Goal: Transaction & Acquisition: Purchase product/service

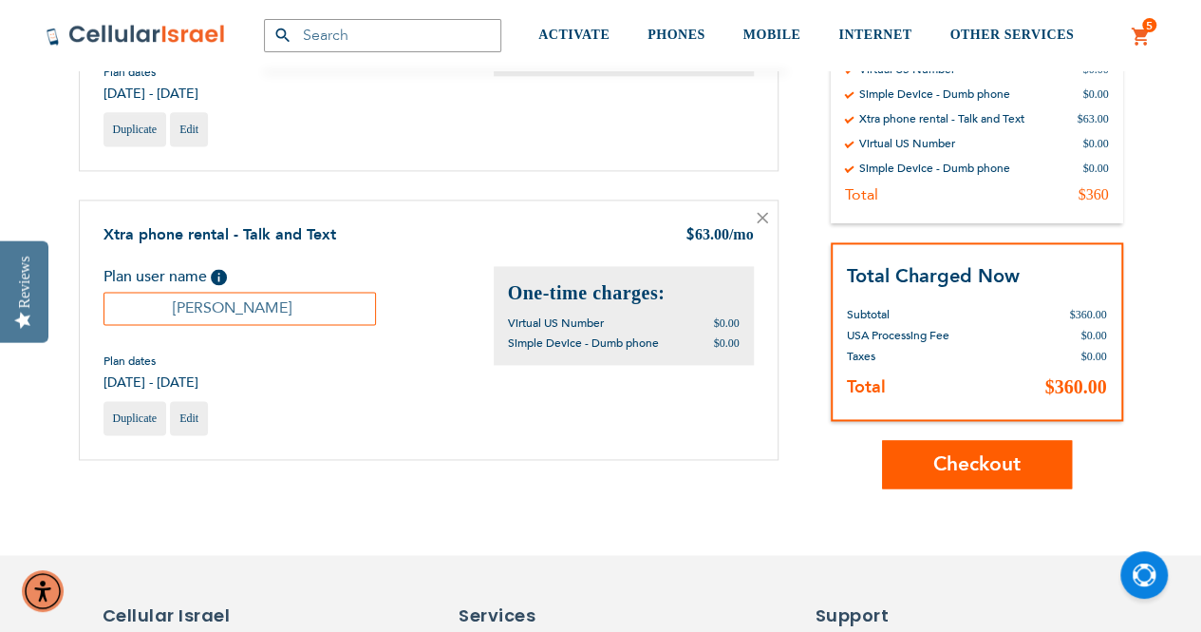
scroll to position [1235, 0]
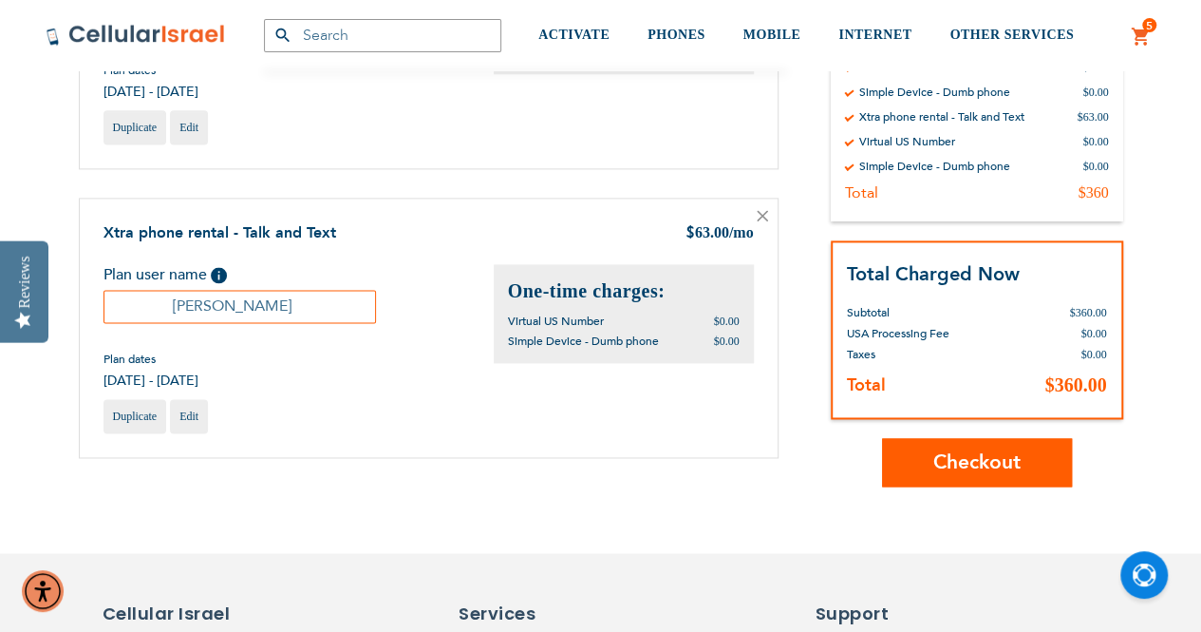
type input "[EMAIL_ADDRESS][DOMAIN_NAME]"
click at [989, 450] on span "Checkout" at bounding box center [977, 462] width 87 height 28
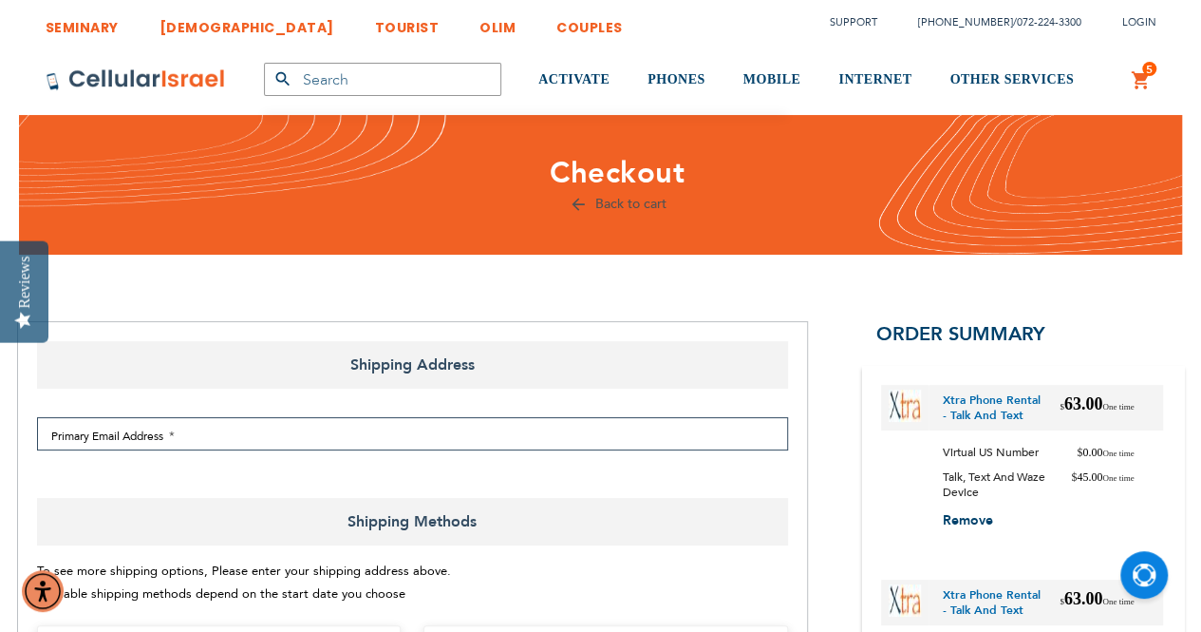
select select "US"
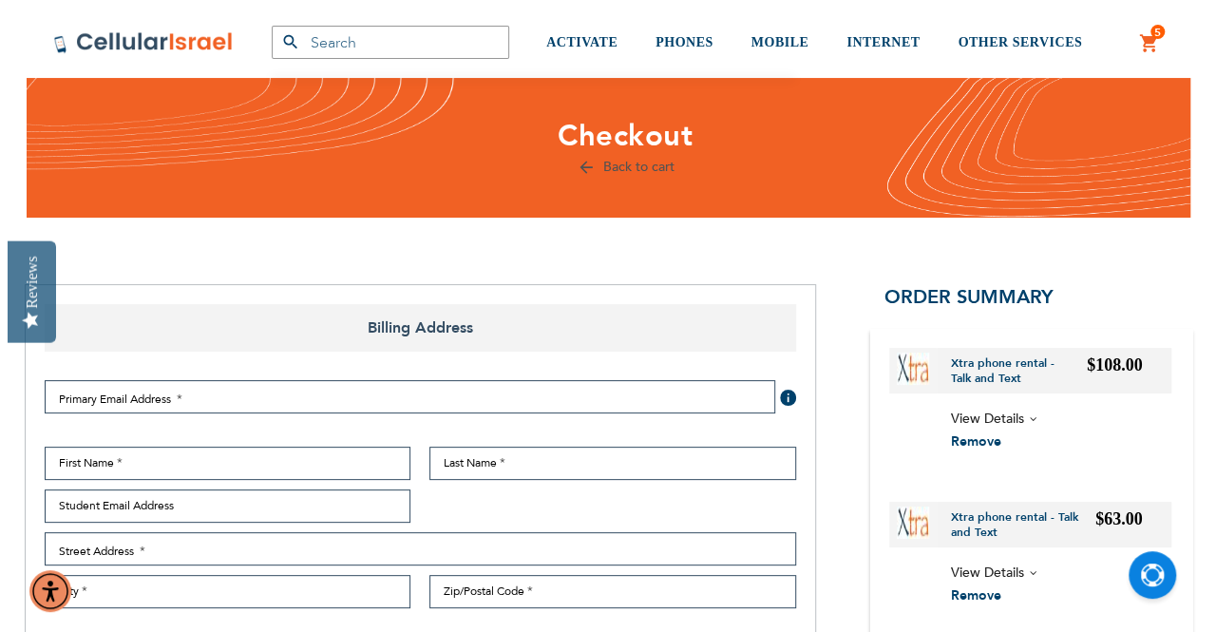
scroll to position [95, 0]
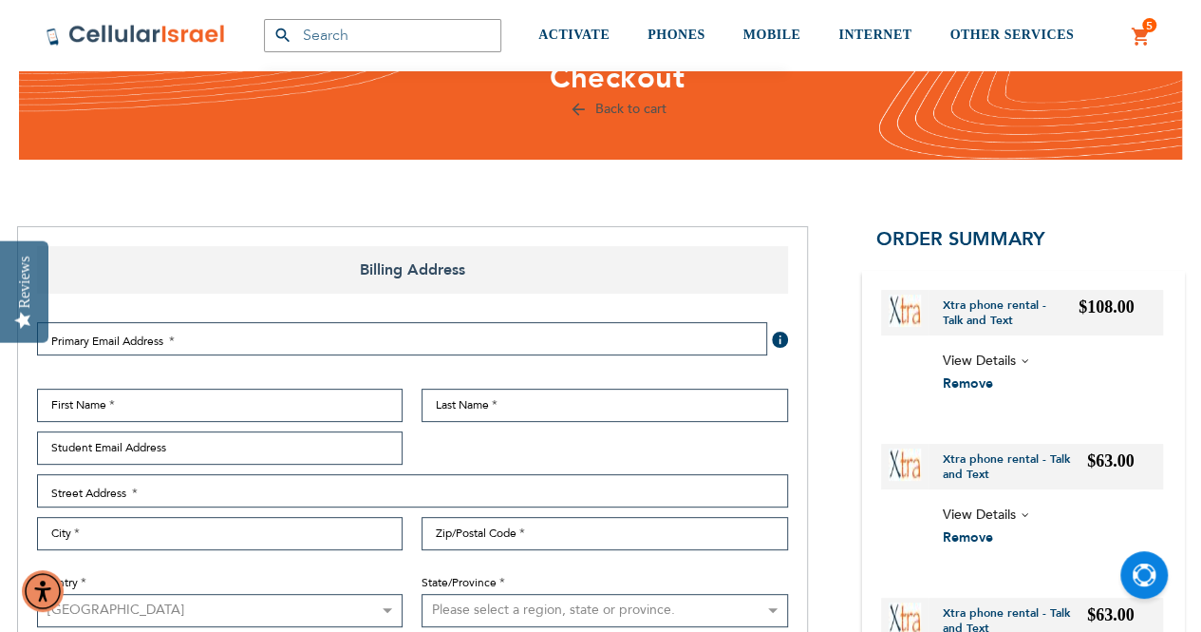
type input "[EMAIL_ADDRESS][DOMAIN_NAME]"
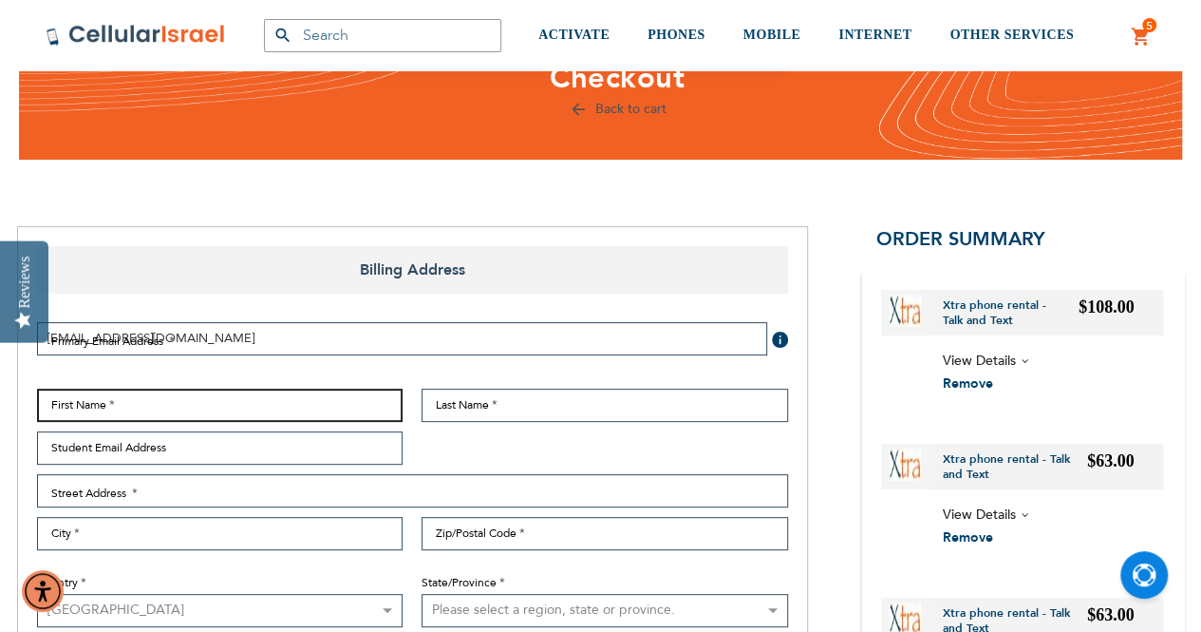
click at [91, 405] on input "First Name" at bounding box center [220, 404] width 367 height 33
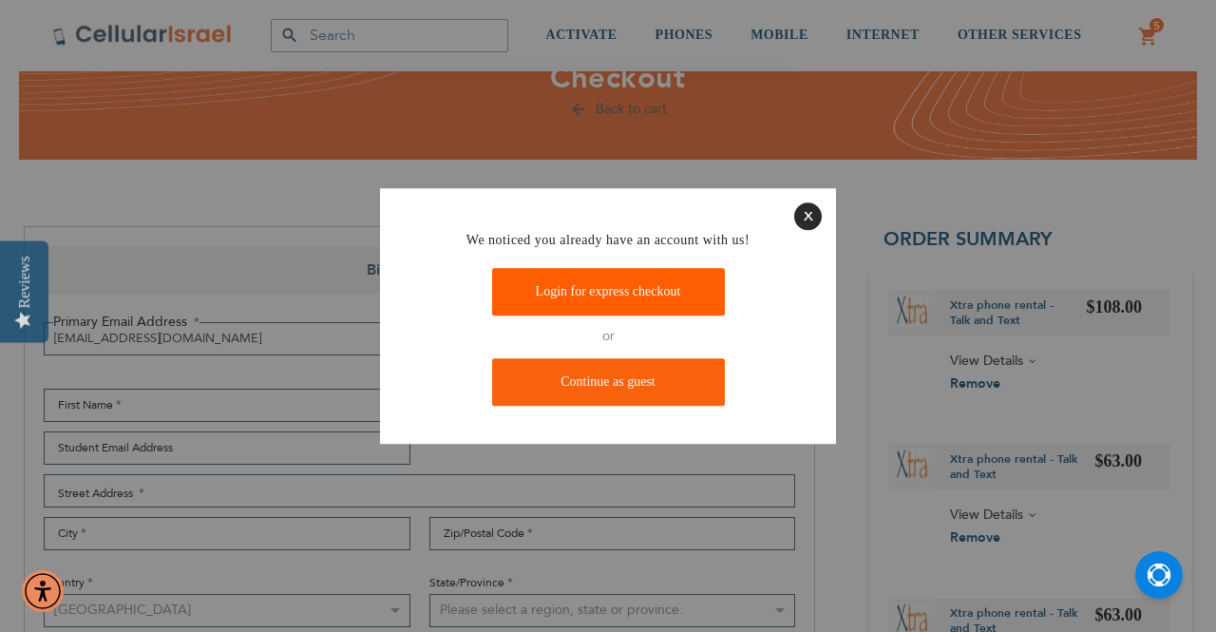
click at [581, 290] on link "Login for express checkout" at bounding box center [608, 292] width 233 height 47
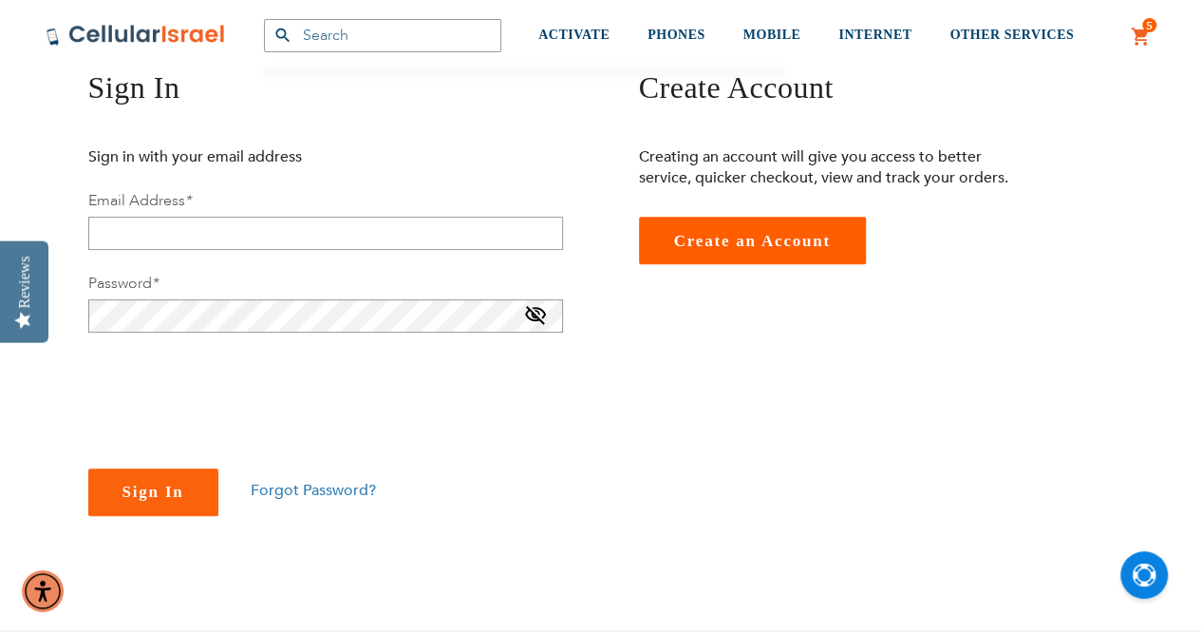
scroll to position [285, 0]
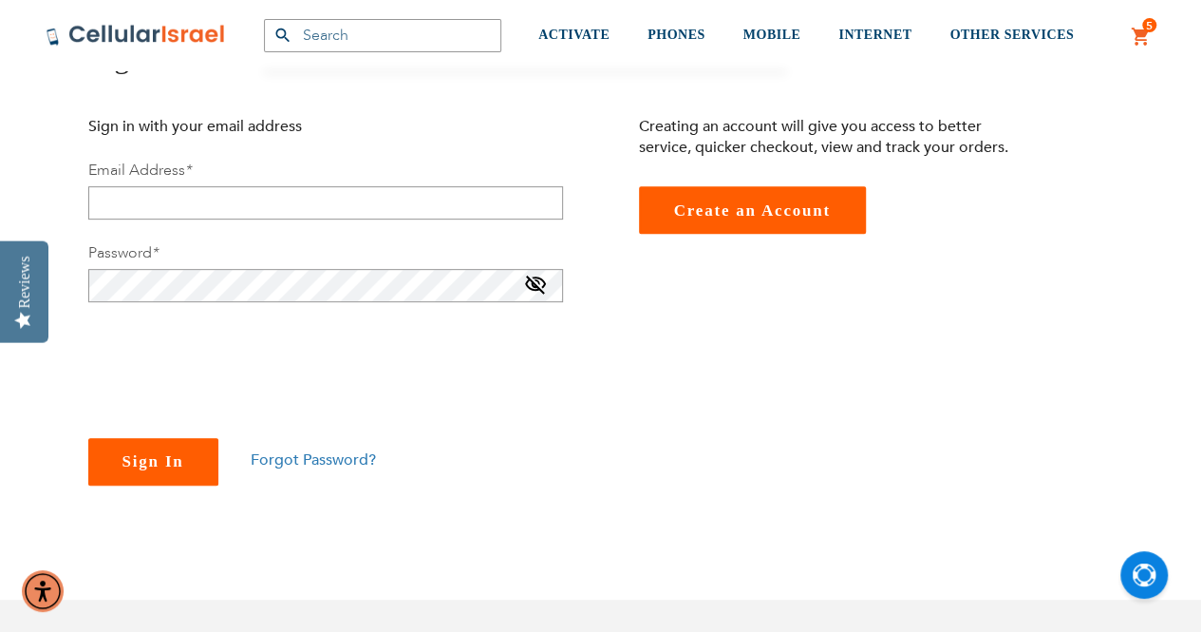
checkbox input "true"
type input "[EMAIL_ADDRESS][DOMAIN_NAME]"
click at [152, 470] on button "Sign In" at bounding box center [153, 461] width 130 height 47
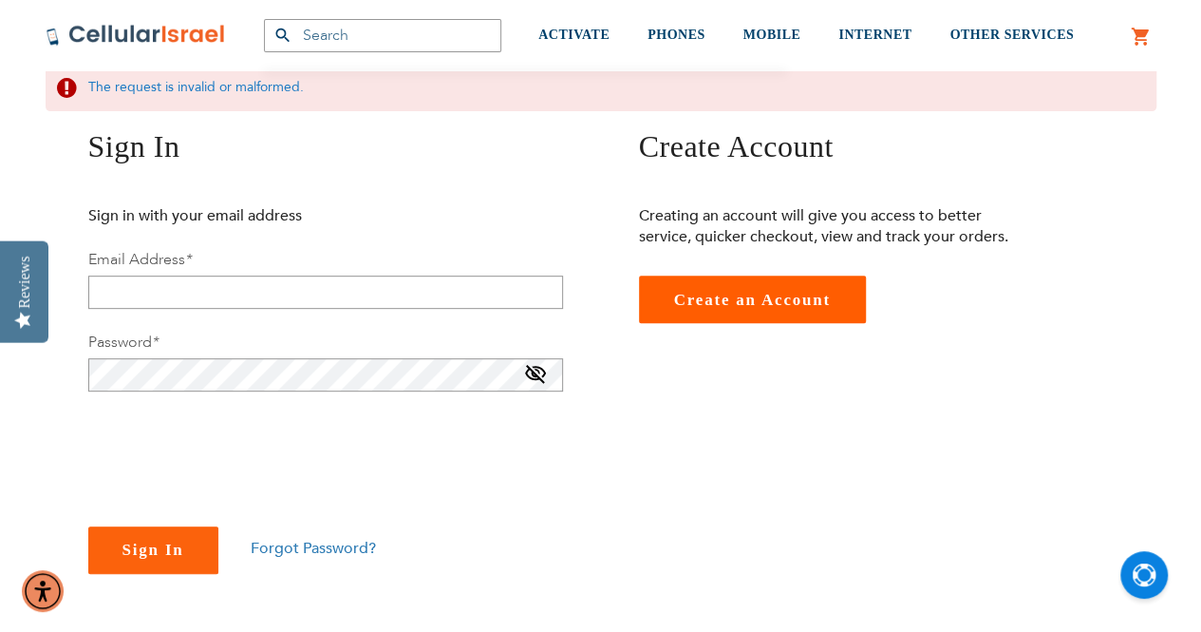
scroll to position [285, 0]
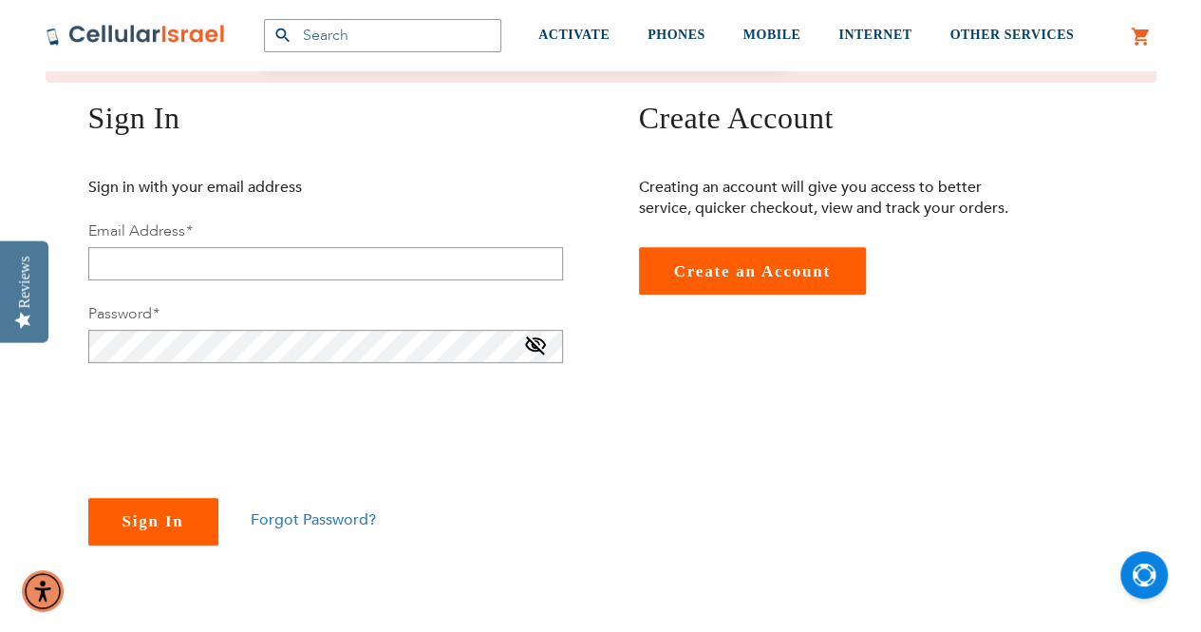
checkbox input "true"
type input "[EMAIL_ADDRESS][DOMAIN_NAME]"
click at [156, 519] on span "Sign In" at bounding box center [154, 521] width 62 height 18
